Goal: Find specific page/section: Find specific page/section

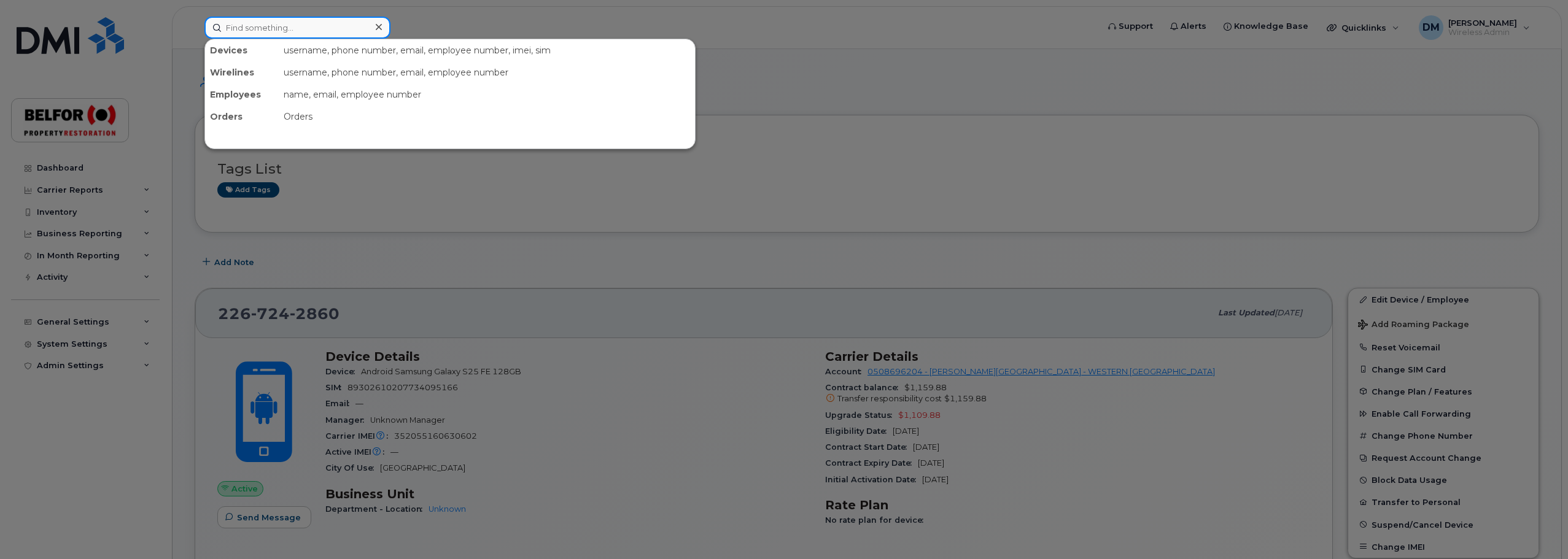
click at [260, 29] on input at bounding box center [298, 27] width 186 height 22
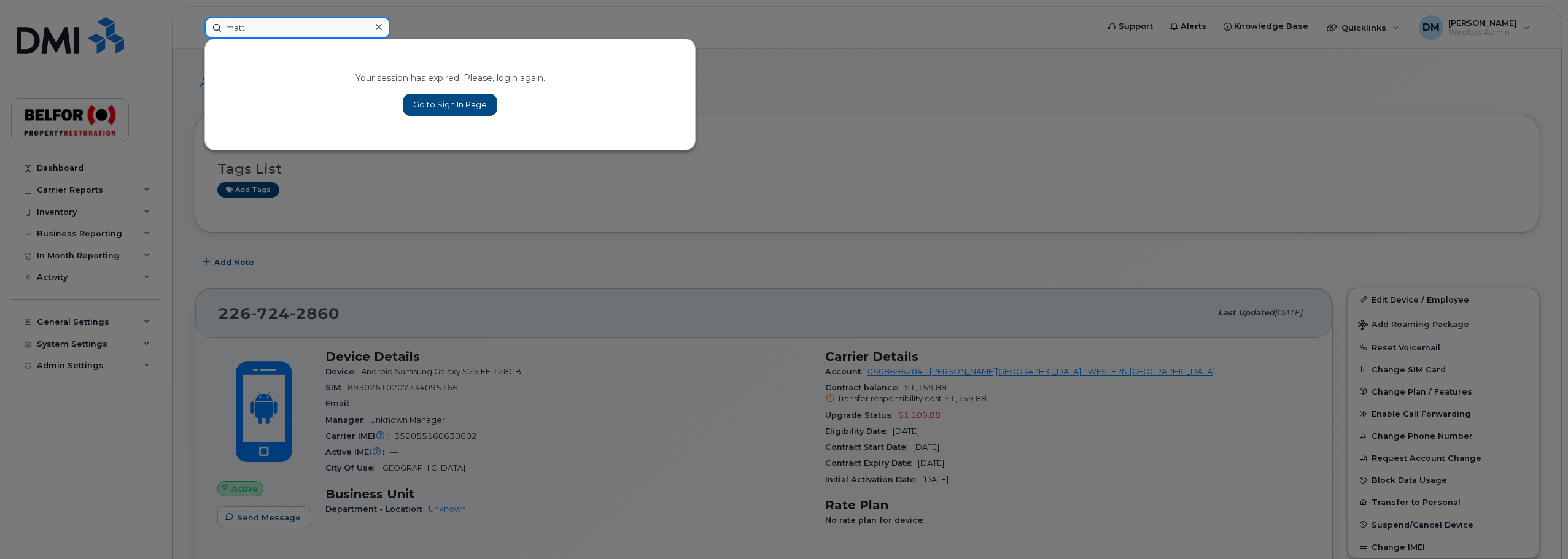
type input "matt"
click at [454, 104] on link "Go to Sign In Page" at bounding box center [450, 105] width 94 height 22
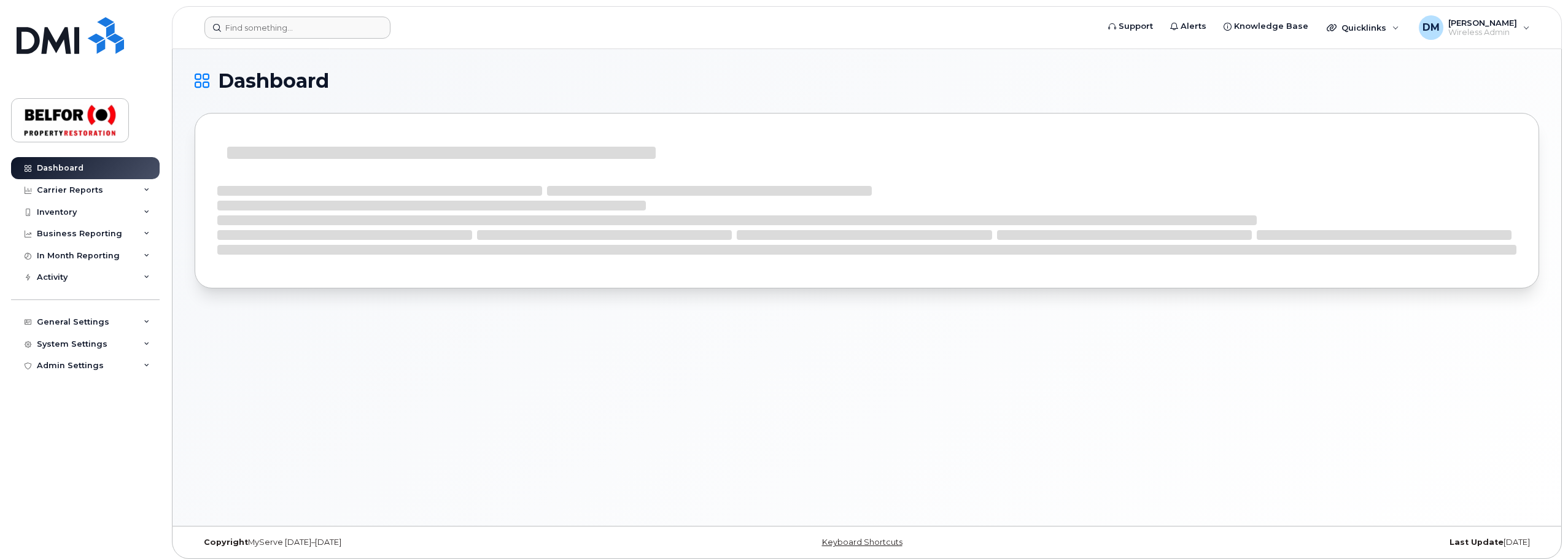
click at [267, 14] on header "Support Alerts Knowledge Base Quicklinks Suspend / Cancel Device Change SIM Car…" at bounding box center [866, 27] width 1390 height 43
click at [250, 26] on input at bounding box center [298, 27] width 186 height 22
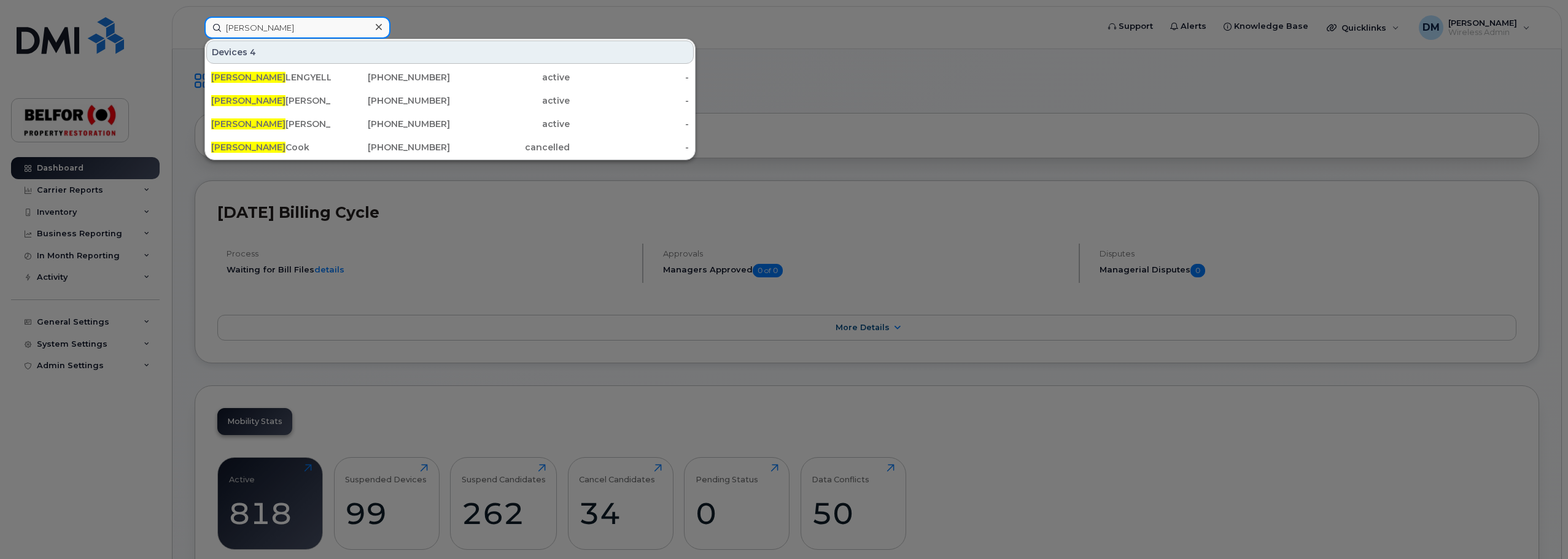
click at [247, 27] on input "[PERSON_NAME]" at bounding box center [298, 27] width 186 height 22
click at [246, 27] on input "[PERSON_NAME]" at bounding box center [298, 27] width 186 height 22
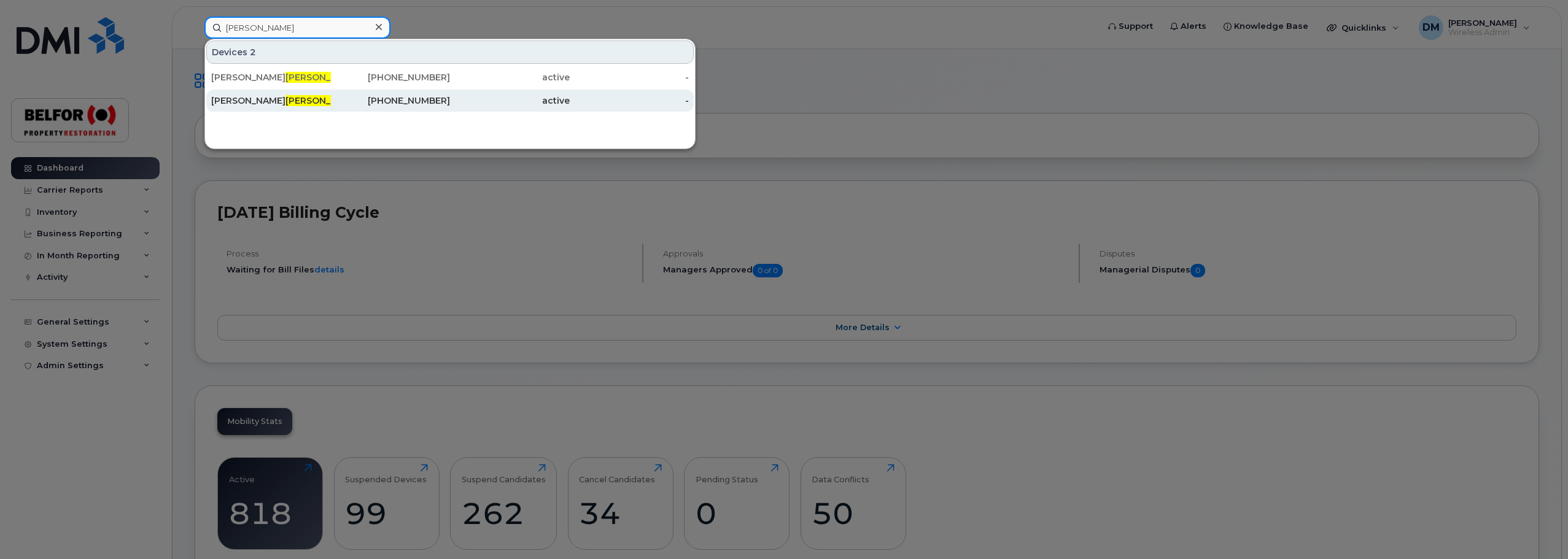
type input "crawley"
click at [285, 99] on span "Crawley" at bounding box center [322, 100] width 74 height 11
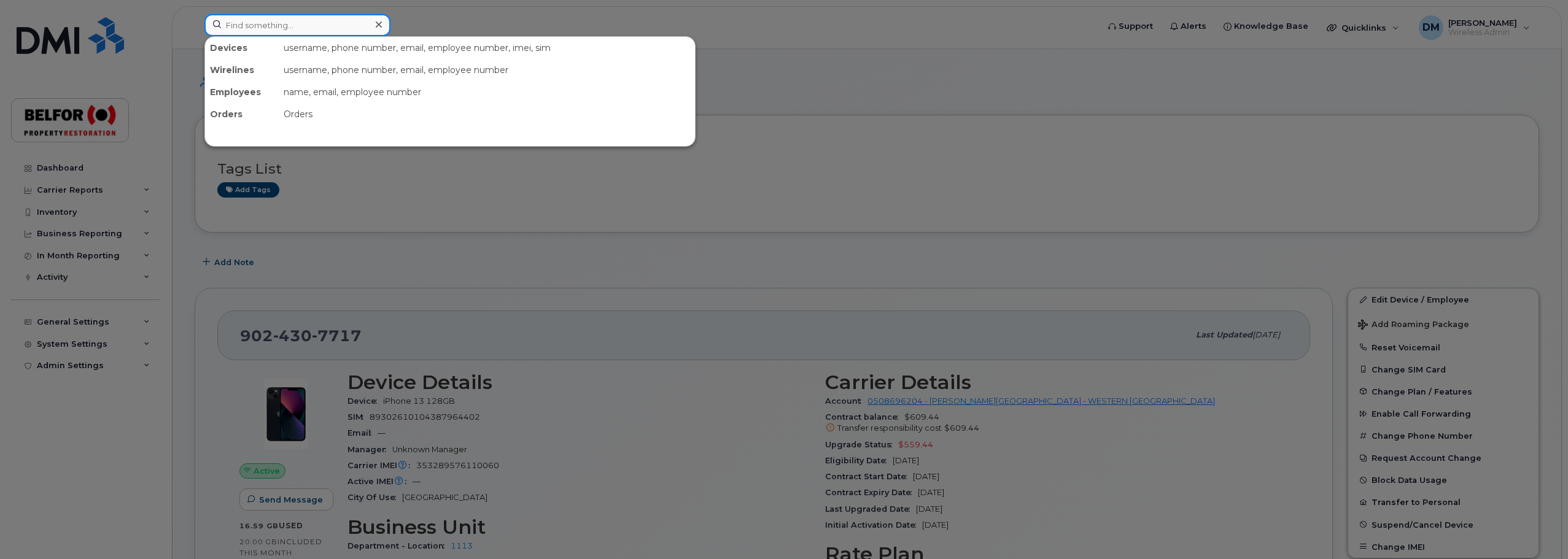
click at [263, 22] on input at bounding box center [298, 25] width 186 height 22
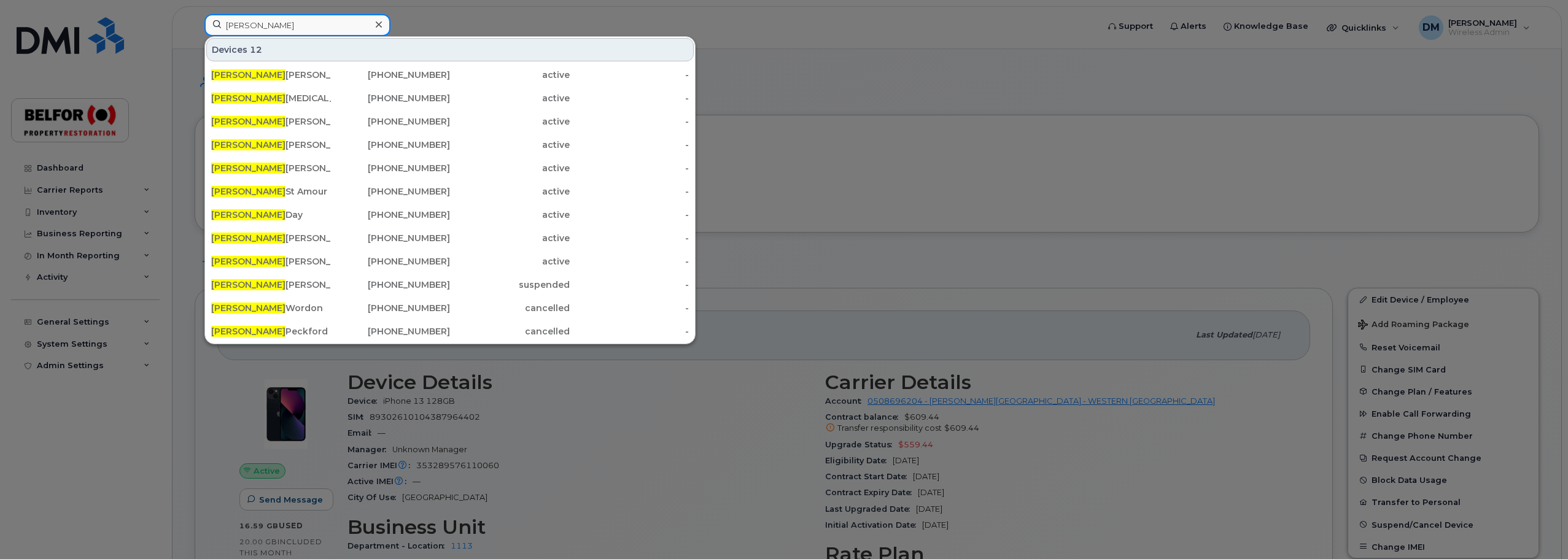
click at [245, 24] on input "michael" at bounding box center [298, 25] width 186 height 22
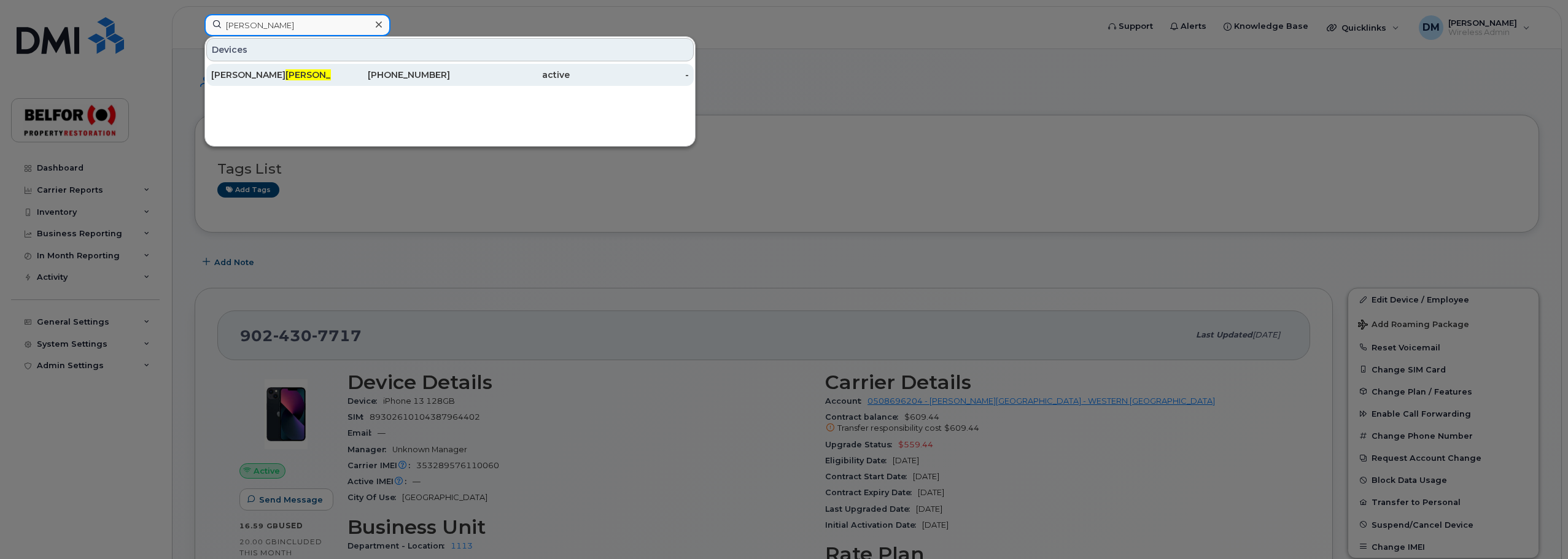
type input "daudet"
click at [295, 78] on span "Daudet" at bounding box center [322, 75] width 74 height 11
